Goal: Task Accomplishment & Management: Use online tool/utility

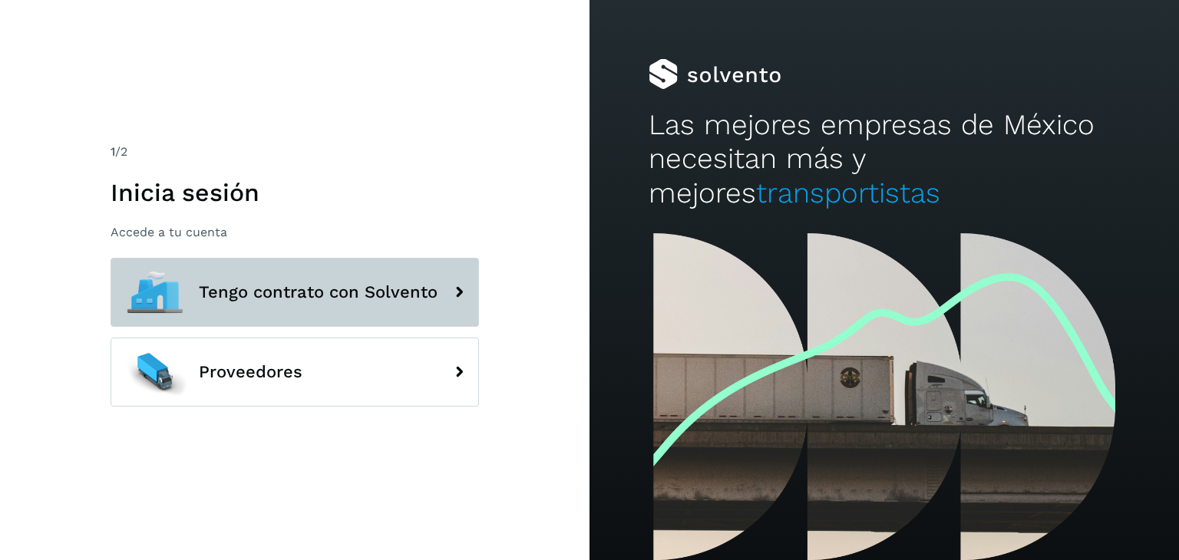
click at [375, 313] on button "Tengo contrato con Solvento" at bounding box center [295, 292] width 368 height 69
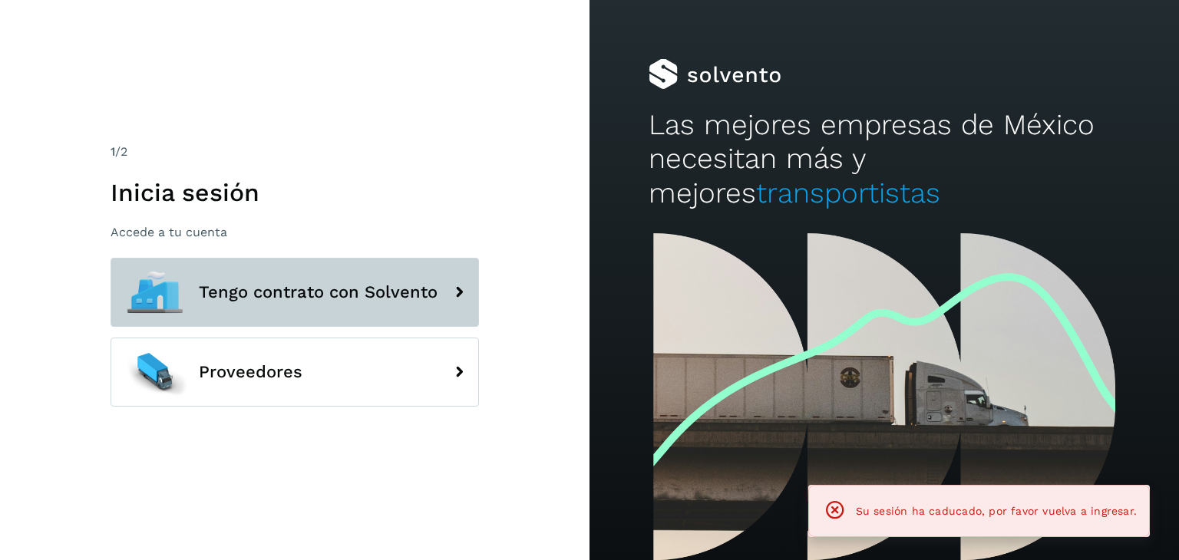
click at [332, 301] on span "Tengo contrato con Solvento" at bounding box center [318, 292] width 239 height 18
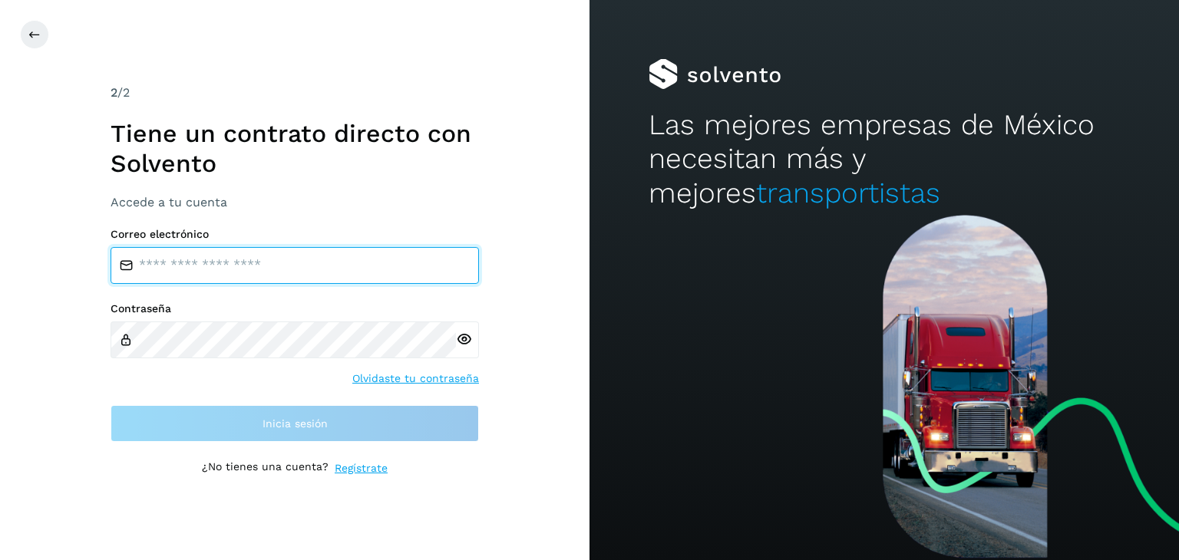
click at [313, 274] on input "email" at bounding box center [295, 265] width 368 height 37
type input "**********"
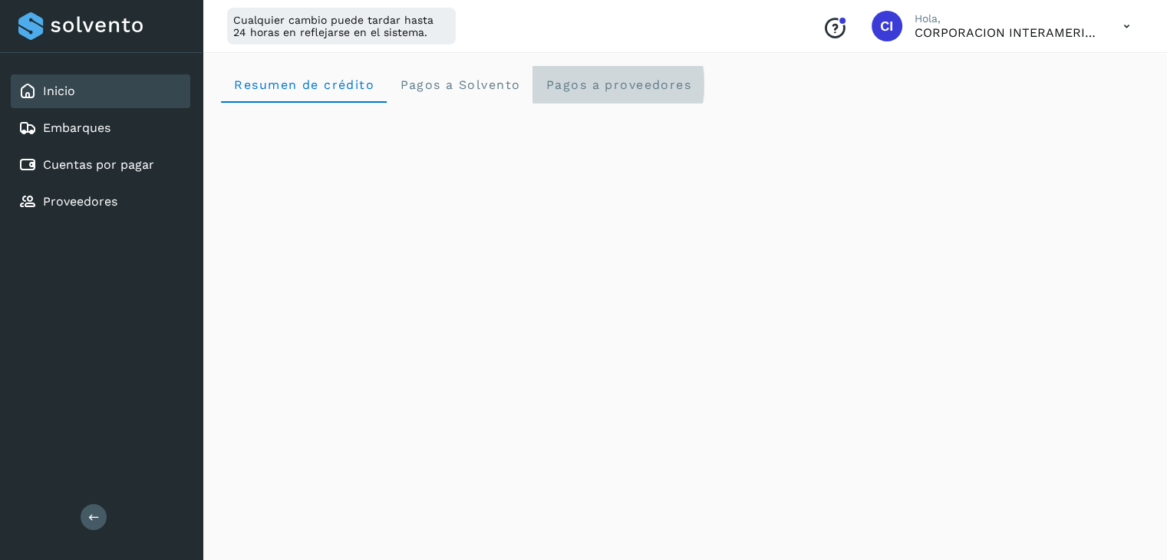
click at [632, 79] on span "Pagos a proveedores" at bounding box center [618, 85] width 147 height 15
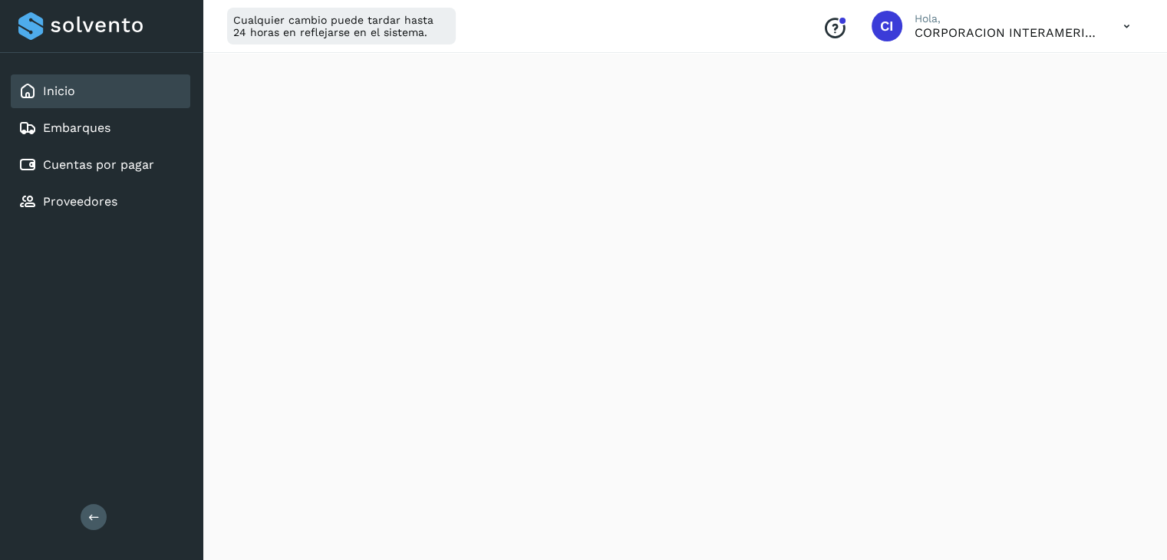
scroll to position [480, 0]
